Goal: Find specific page/section: Find specific page/section

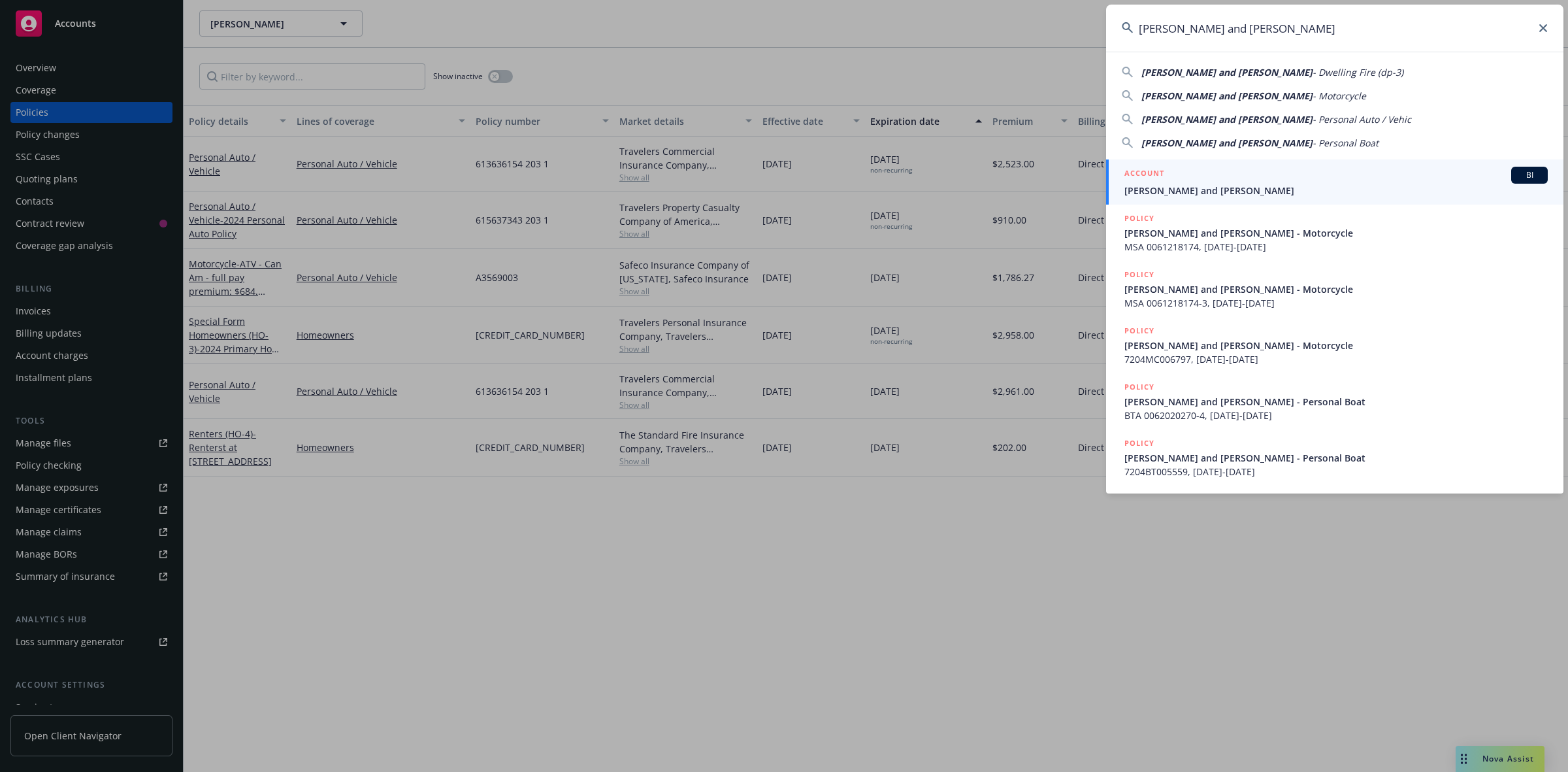
type input "[PERSON_NAME] and [PERSON_NAME]"
click at [1164, 181] on h5 "ACCOUNT" at bounding box center [1144, 174] width 40 height 16
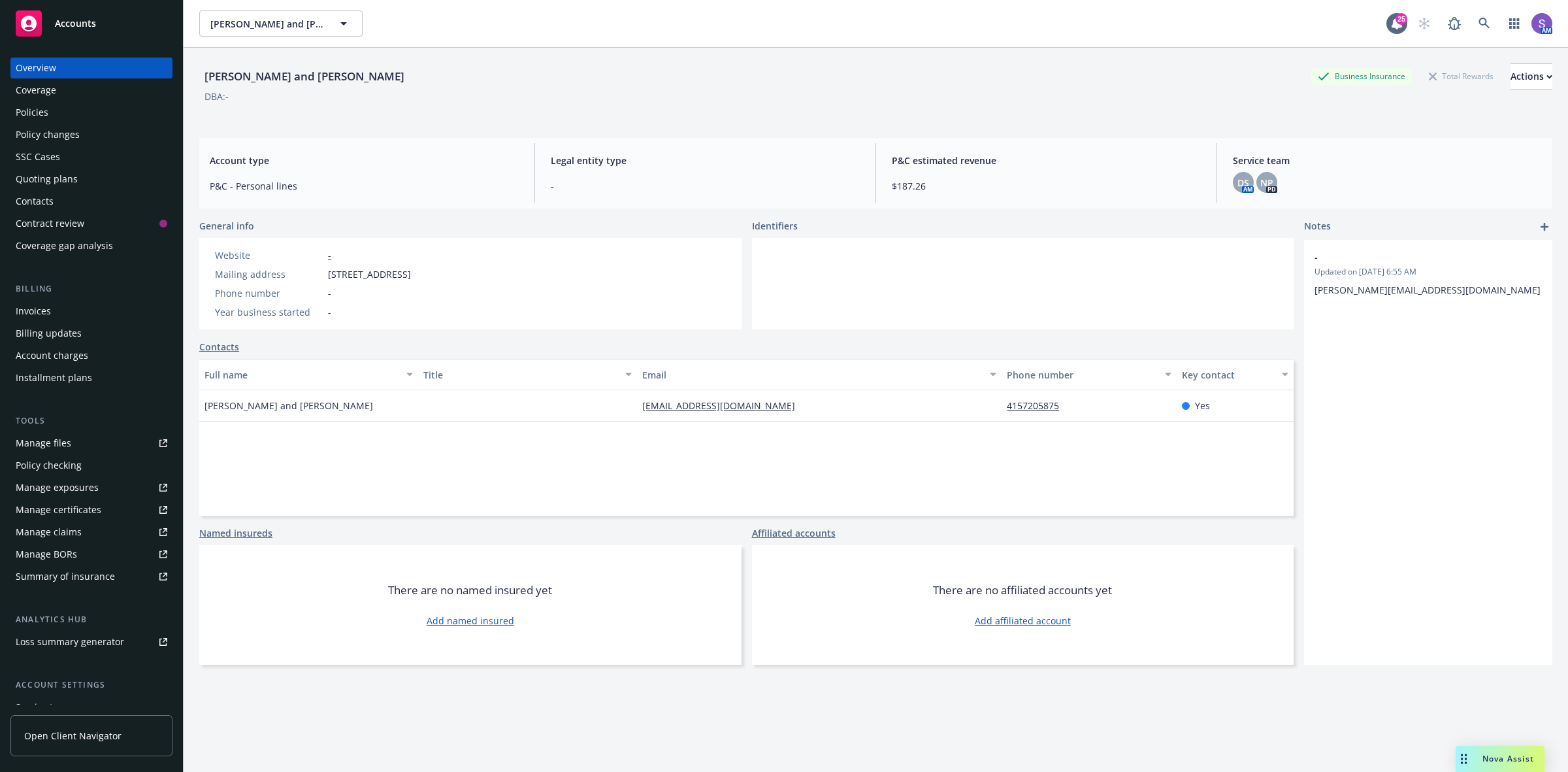
click at [40, 106] on div "Policies" at bounding box center [32, 112] width 33 height 21
